Goal: Task Accomplishment & Management: Manage account settings

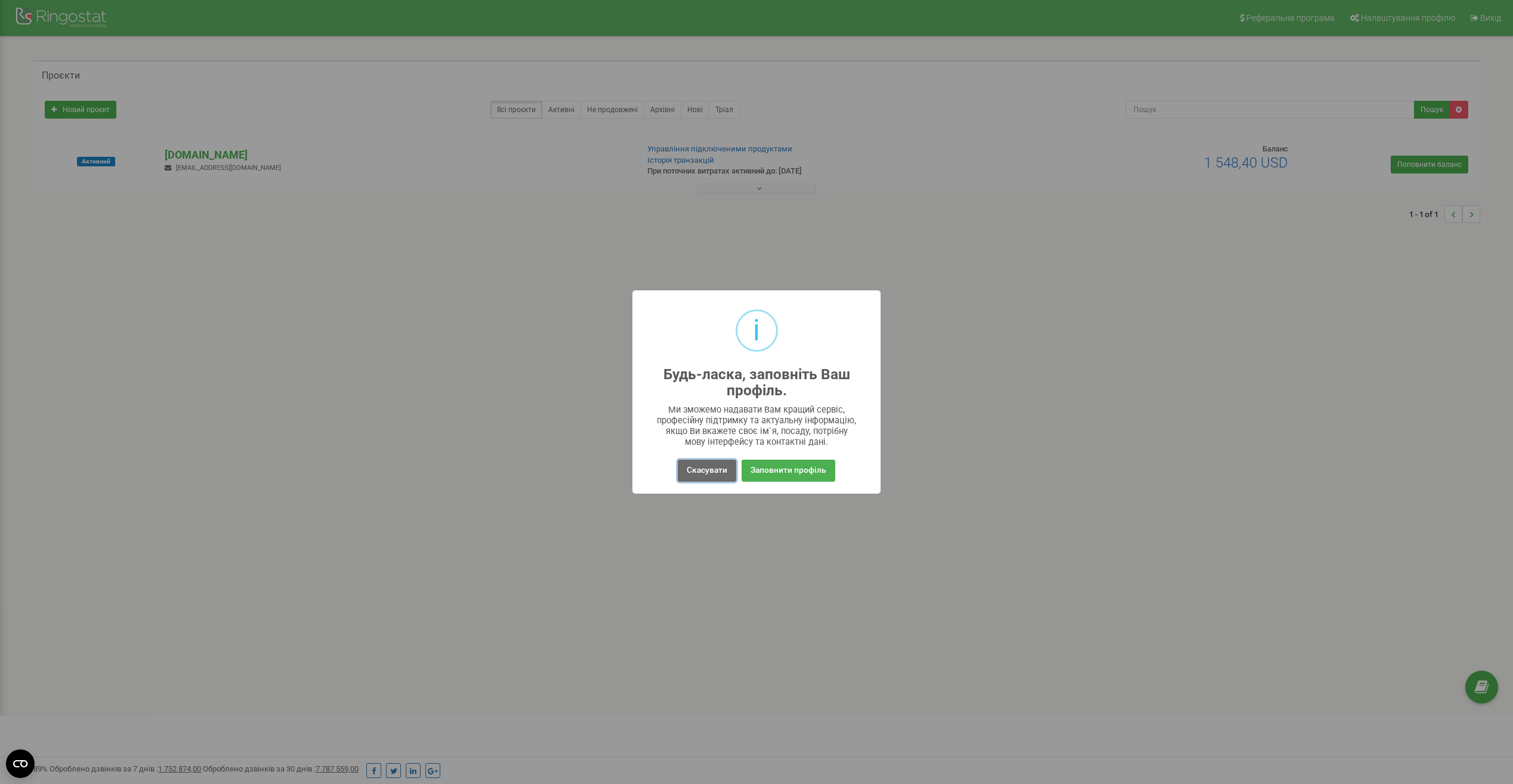
click at [716, 473] on button "Скасувати" at bounding box center [707, 471] width 58 height 22
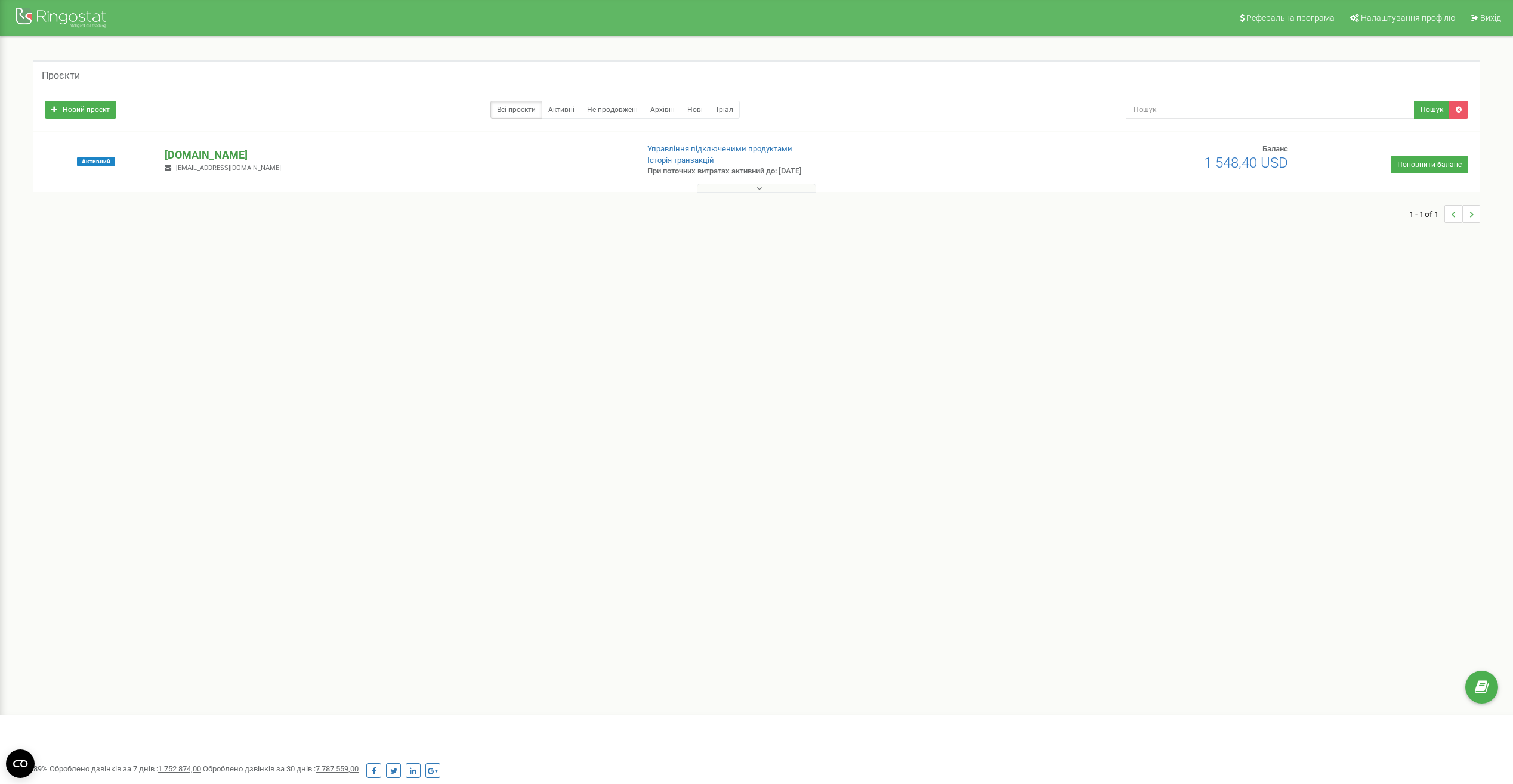
click at [201, 151] on p "[DOMAIN_NAME]" at bounding box center [395, 155] width 463 height 15
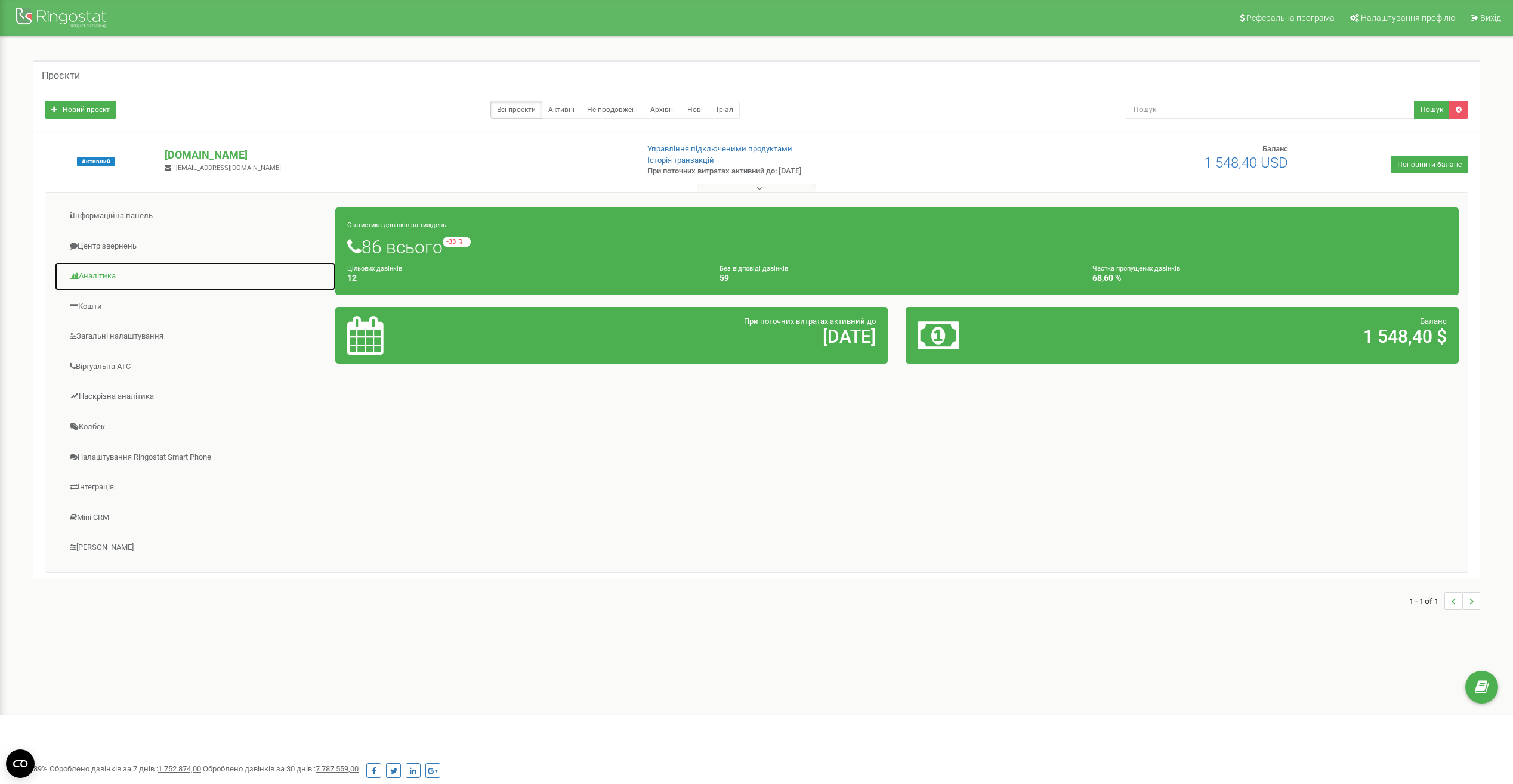
click at [120, 279] on link "Аналiтика" at bounding box center [195, 277] width 282 height 30
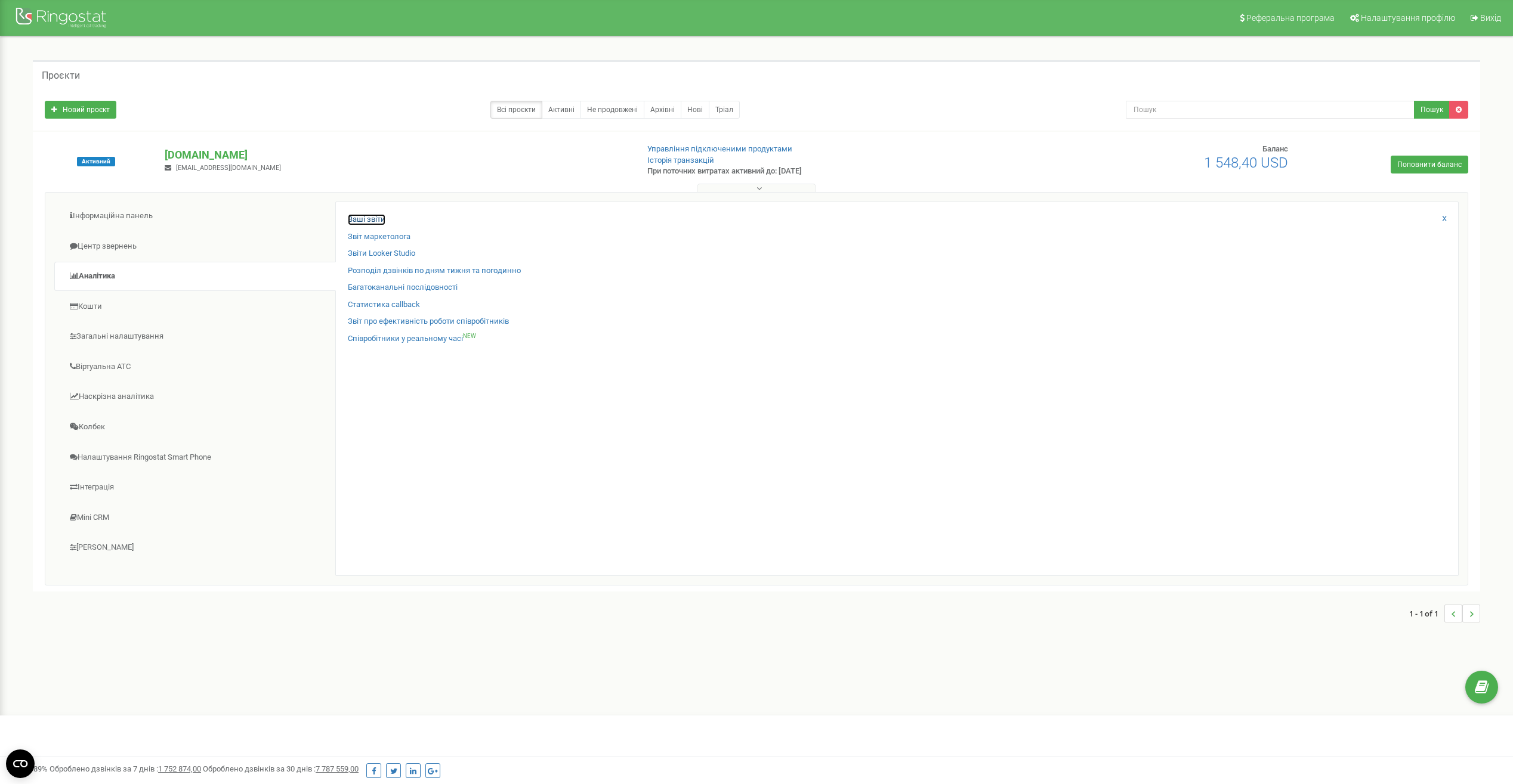
click at [356, 218] on link "Ваші звіти" at bounding box center [366, 219] width 38 height 11
